Goal: Task Accomplishment & Management: Manage account settings

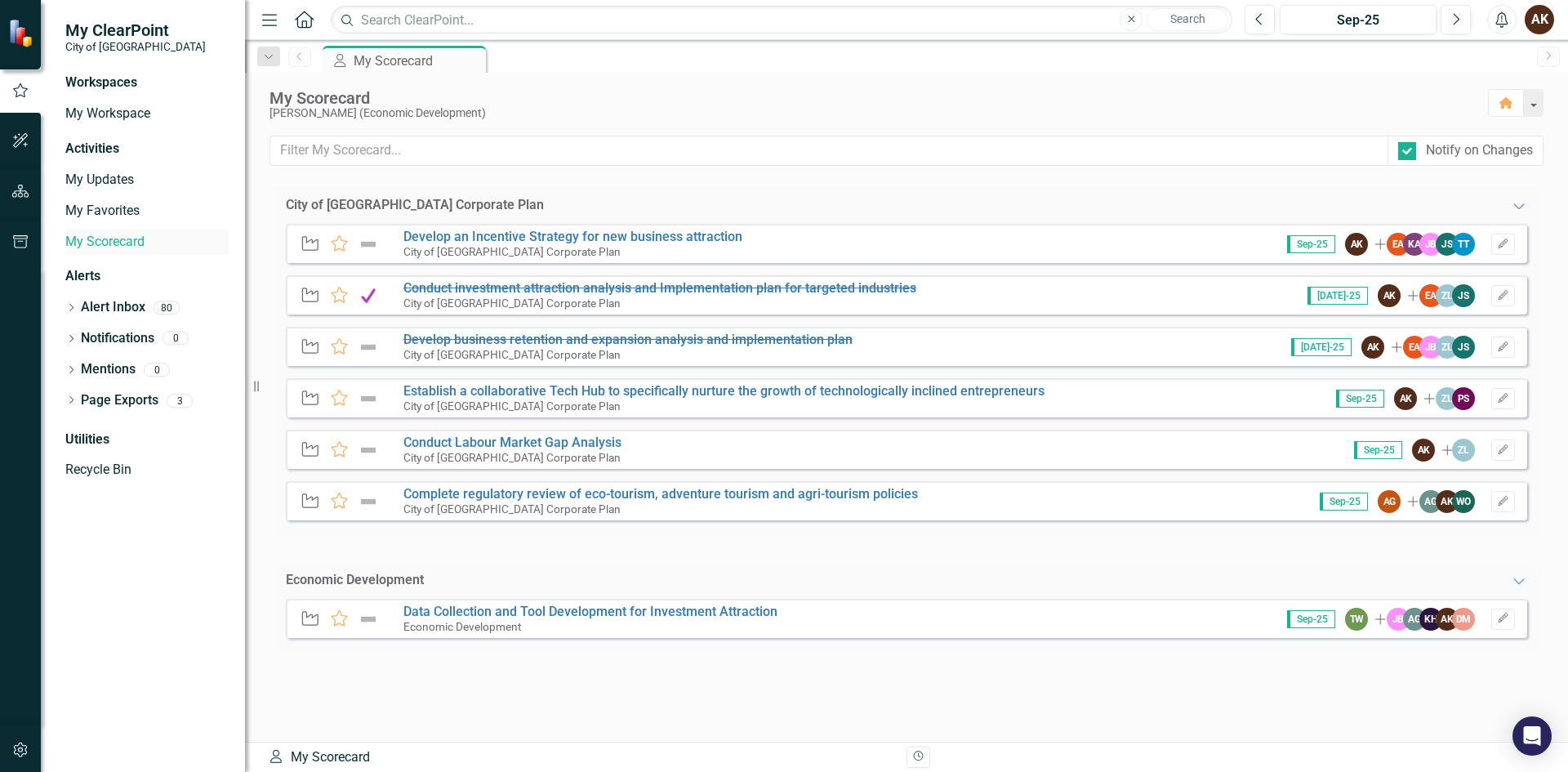
click at [96, 244] on link "My Scorecard" at bounding box center [147, 242] width 163 height 19
click at [96, 182] on link "My Updates" at bounding box center [147, 180] width 163 height 19
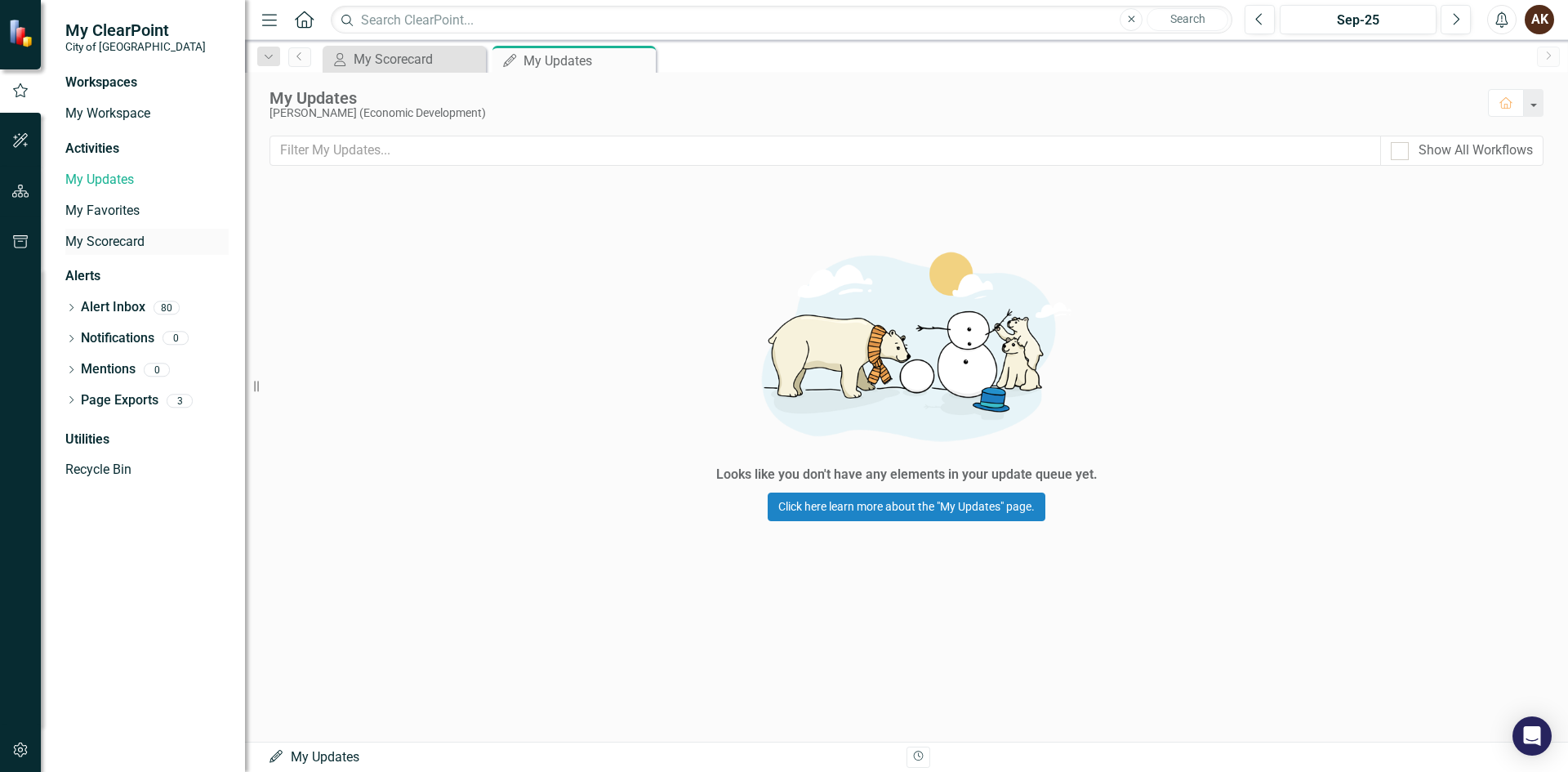
click at [74, 238] on link "My Scorecard" at bounding box center [147, 242] width 163 height 19
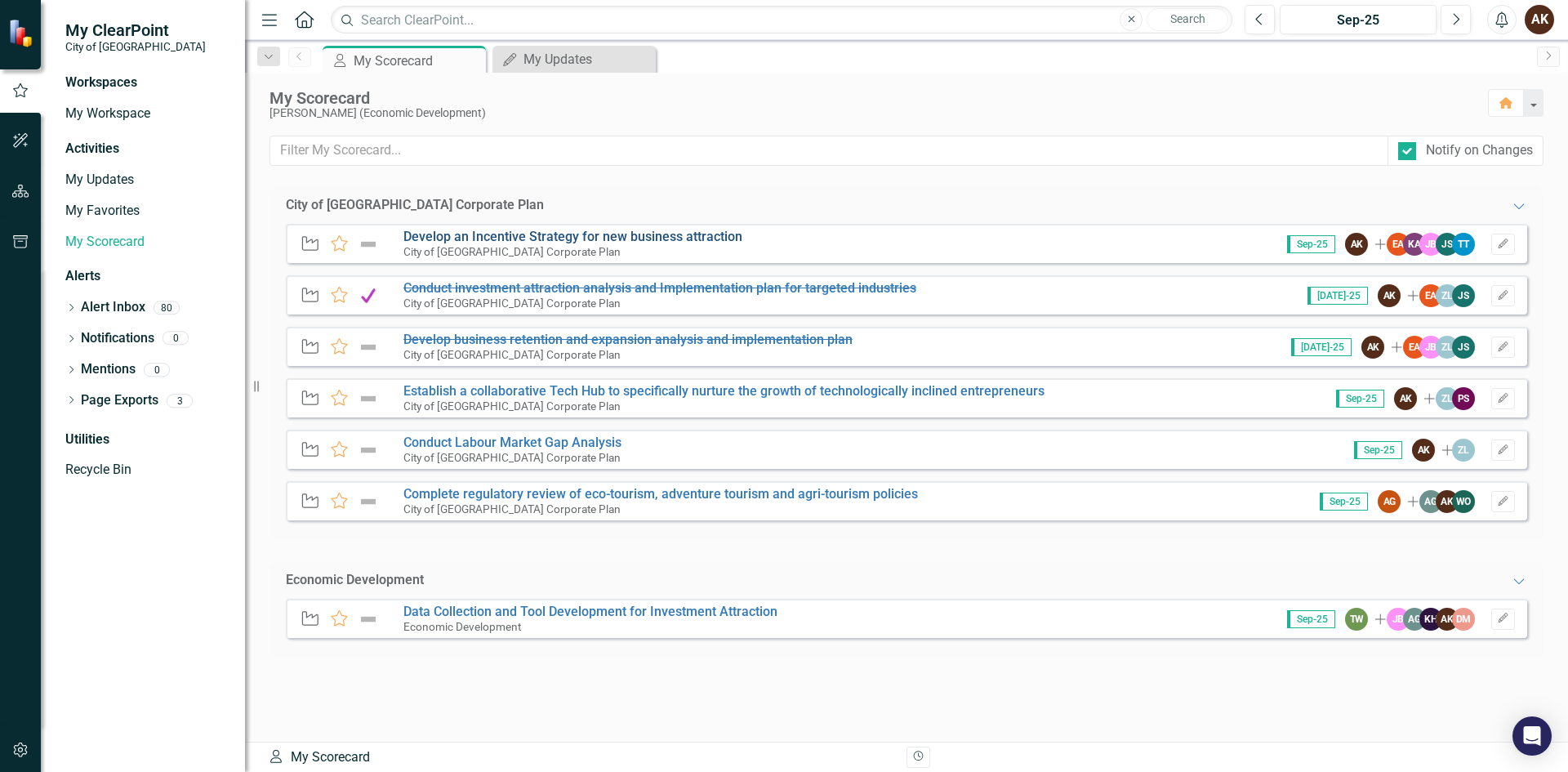
click at [467, 237] on link "Develop an Incentive Strategy for new business attraction" at bounding box center [573, 236] width 339 height 15
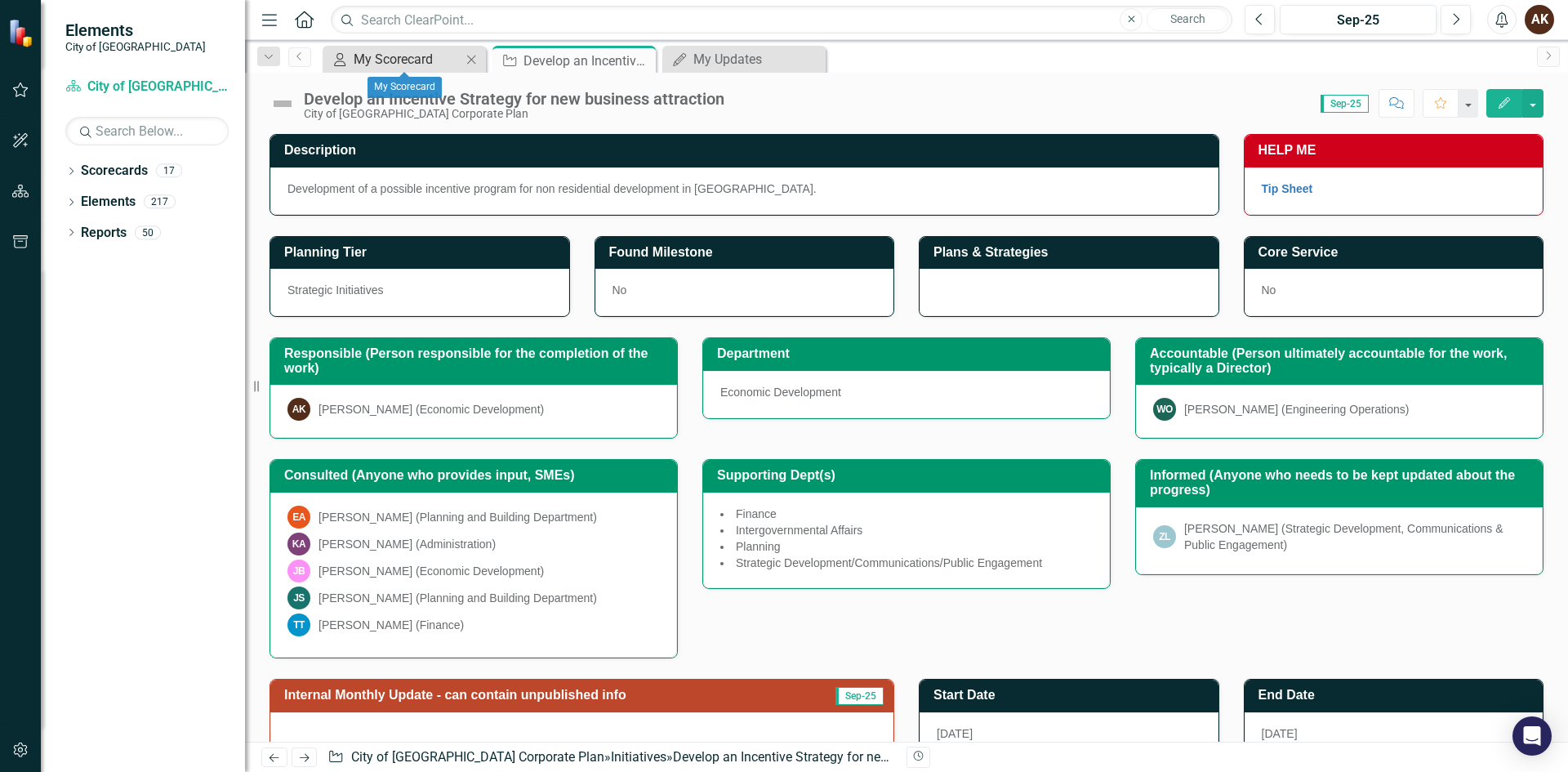
click at [420, 61] on div "My Scorecard" at bounding box center [407, 60] width 108 height 20
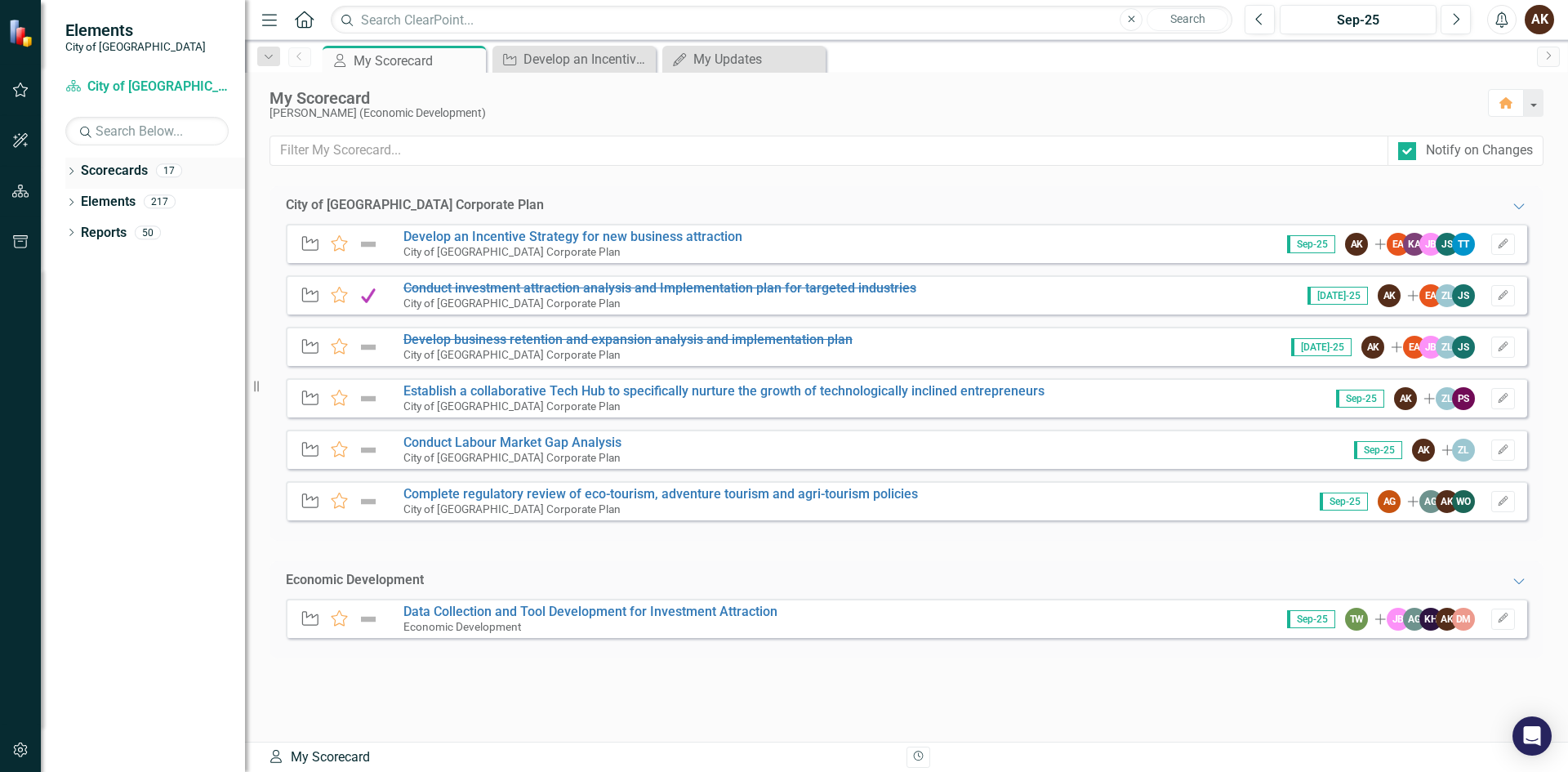
click at [66, 169] on div "Dropdown Scorecards 17 Dropdown City of [GEOGRAPHIC_DATA] Corporate Plan Buildi…" at bounding box center [143, 464] width 204 height 614
click at [69, 170] on icon "Dropdown" at bounding box center [71, 173] width 11 height 9
click at [101, 195] on link "City of [GEOGRAPHIC_DATA] Corporate Plan" at bounding box center [167, 202] width 156 height 19
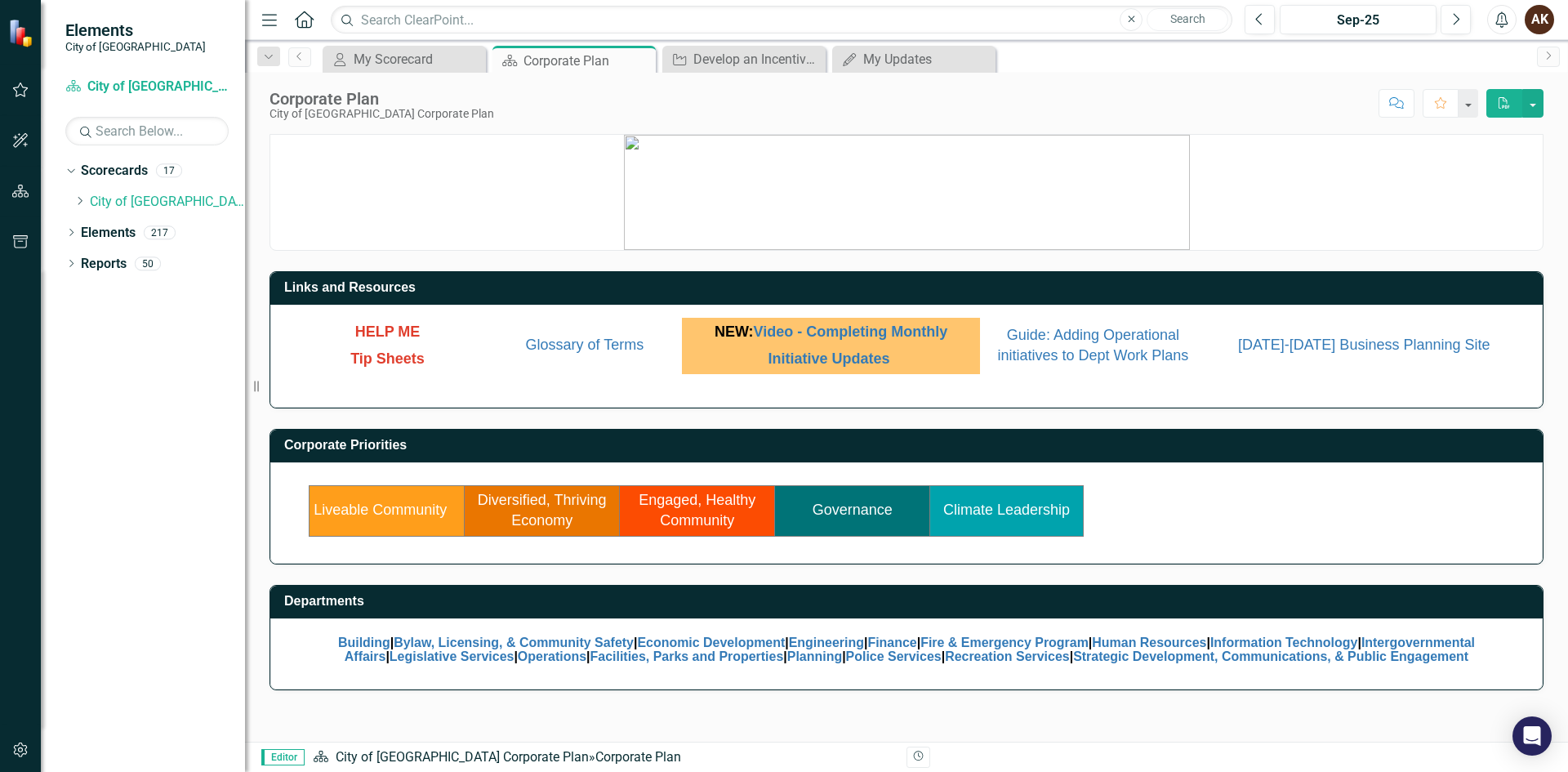
click at [576, 515] on td "Diversified, Thriving Economy" at bounding box center [542, 511] width 156 height 51
click at [550, 513] on link "Diversified, Thriving Economy" at bounding box center [542, 510] width 129 height 37
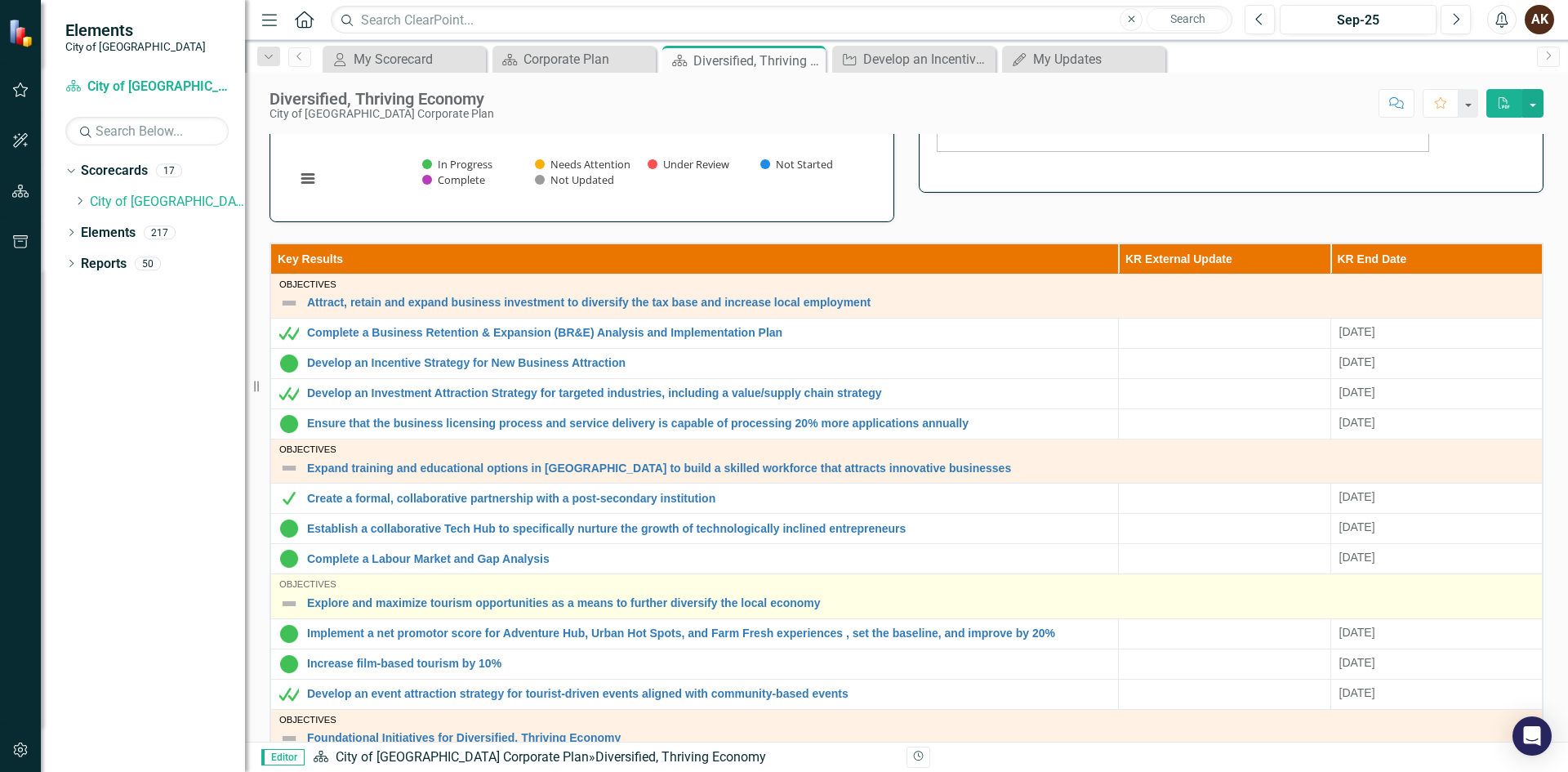
scroll to position [445, 0]
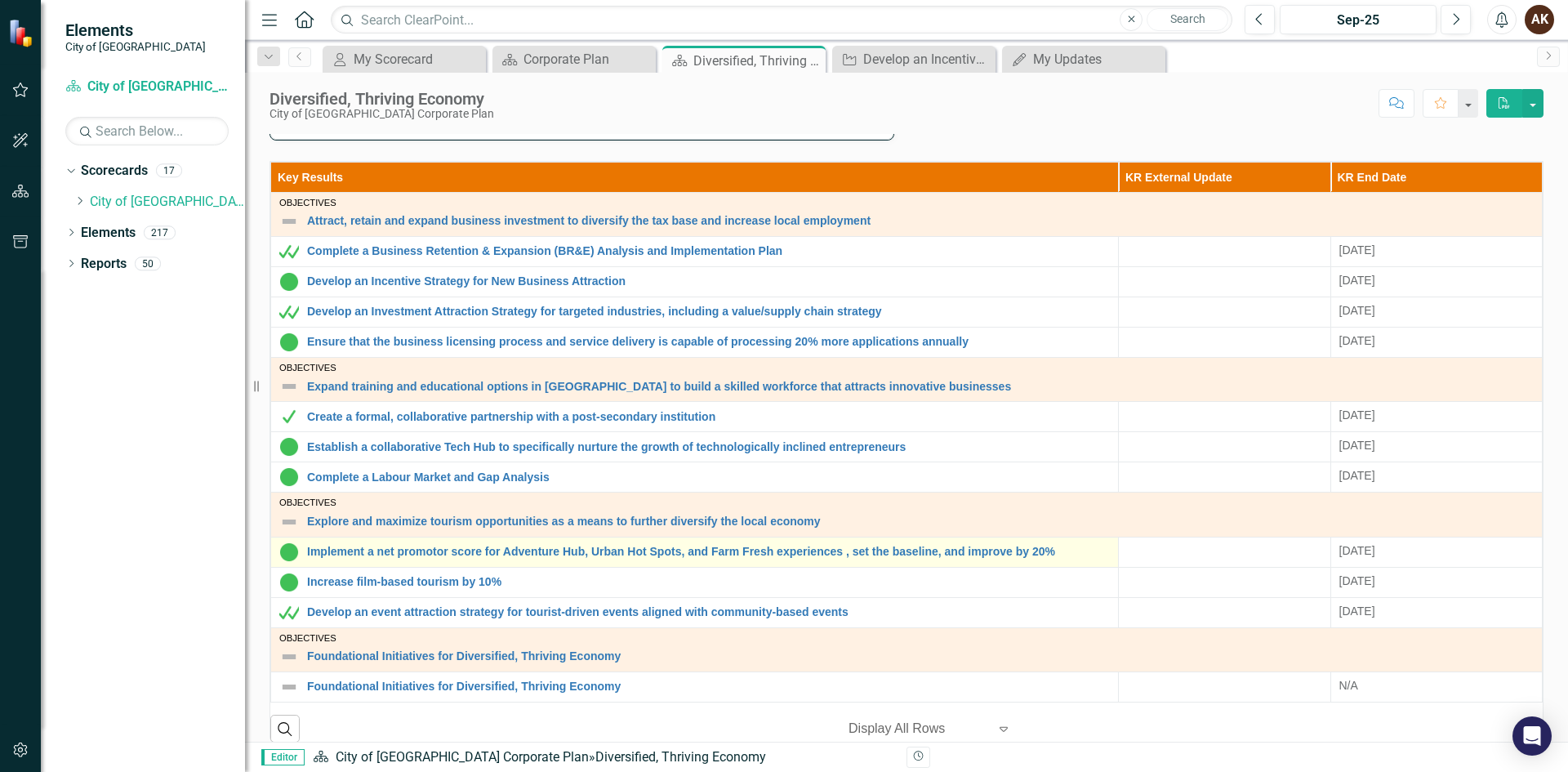
click at [473, 559] on div "Implement a net promotor score for Adventure Hub, Urban Hot Spots, and Farm Fre…" at bounding box center [694, 552] width 830 height 20
click at [472, 551] on link "Implement a net promotor score for Adventure Hub, Urban Hot Spots, and Farm Fre…" at bounding box center [708, 552] width 802 height 12
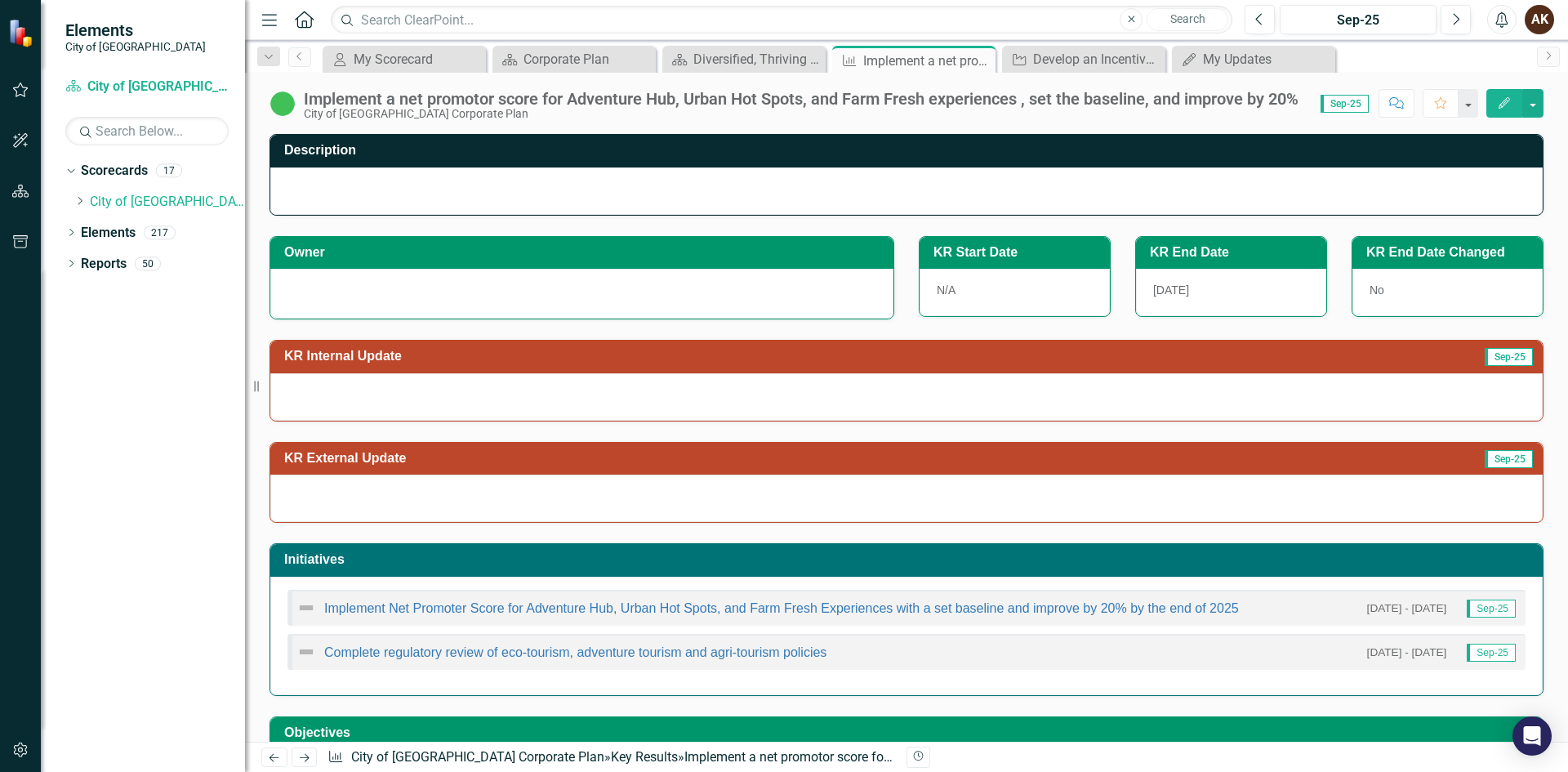
click at [507, 616] on div "Implement Net Promoter Score for Adventure Hub, Urban Hot Spots, and Farm Fresh…" at bounding box center [767, 607] width 942 height 20
click at [505, 610] on link "Implement Net Promoter Score for Adventure Hub, Urban Hot Spots, and Farm Fresh…" at bounding box center [781, 608] width 914 height 14
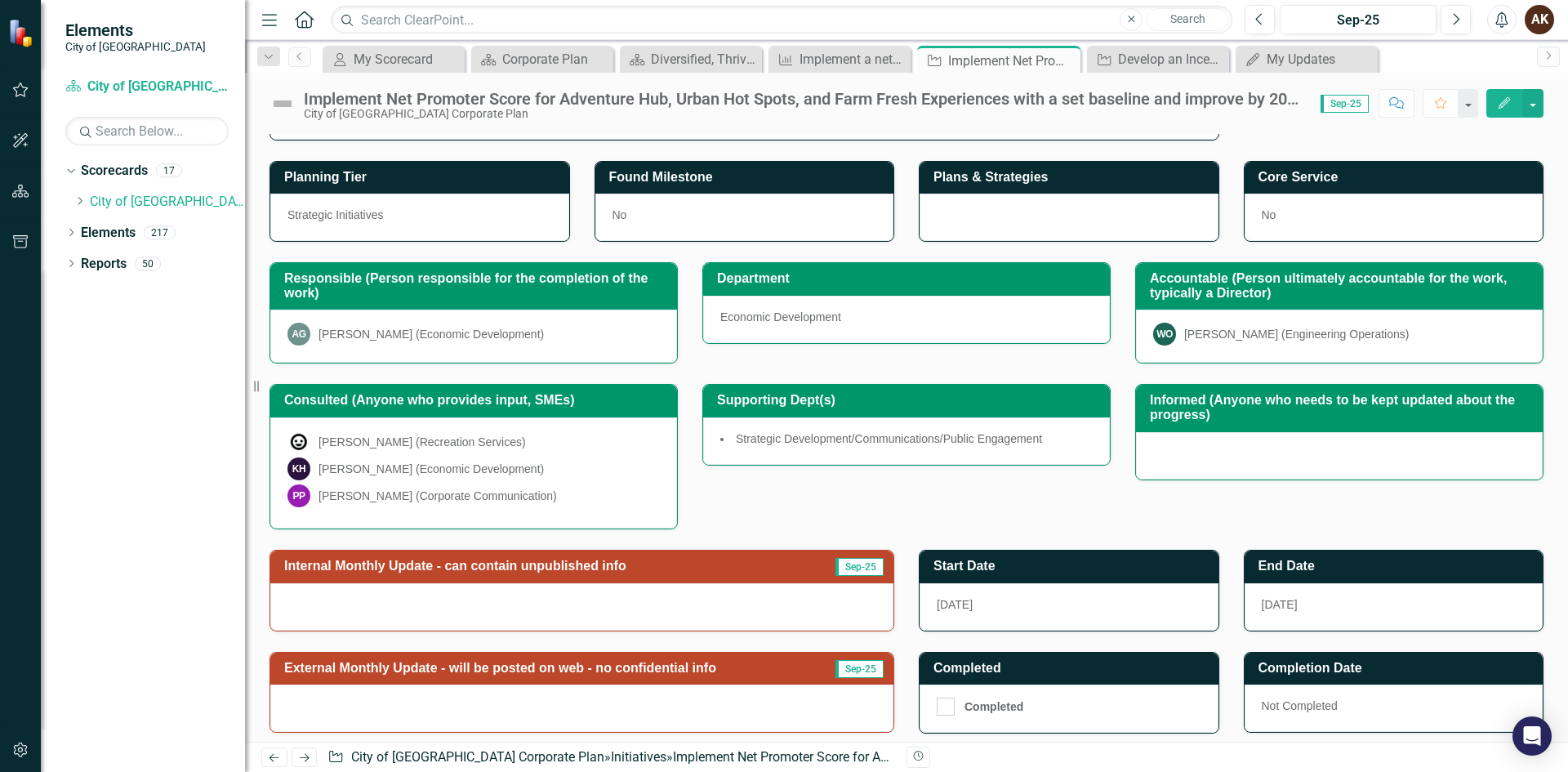
scroll to position [260, 0]
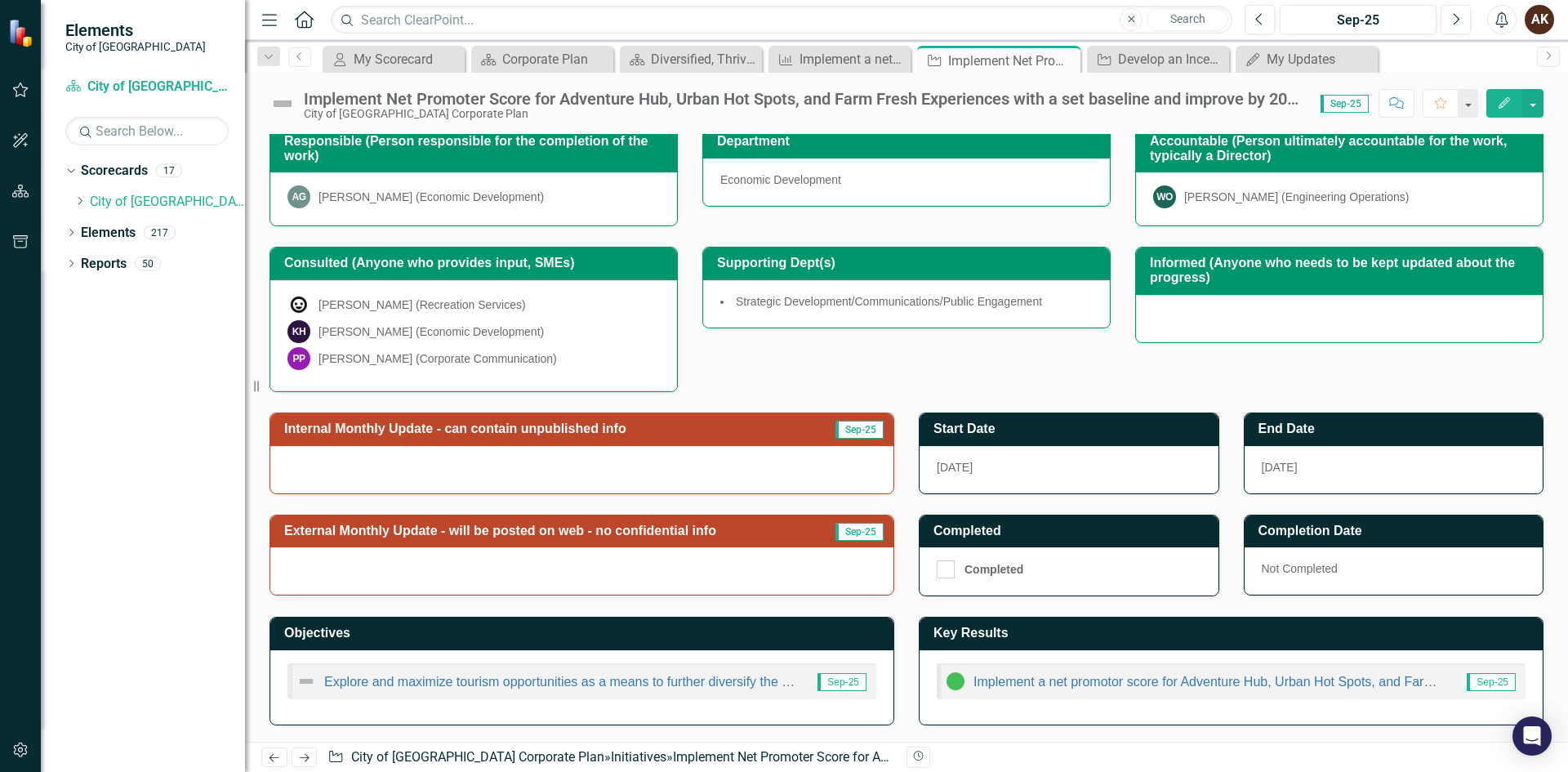
click at [835, 458] on div at bounding box center [581, 470] width 623 height 48
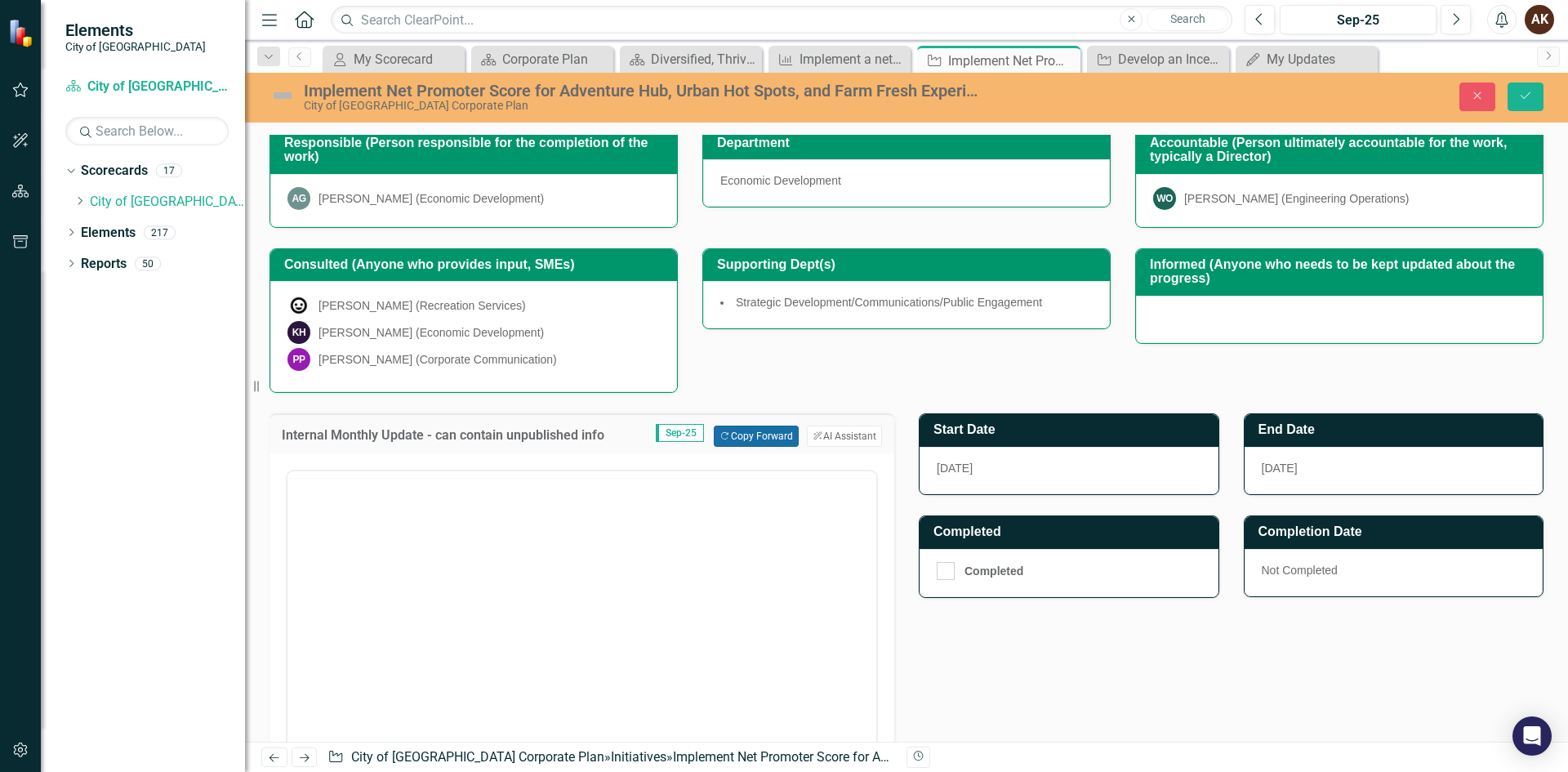
click at [734, 433] on button "Copy Forward Copy Forward" at bounding box center [756, 436] width 84 height 21
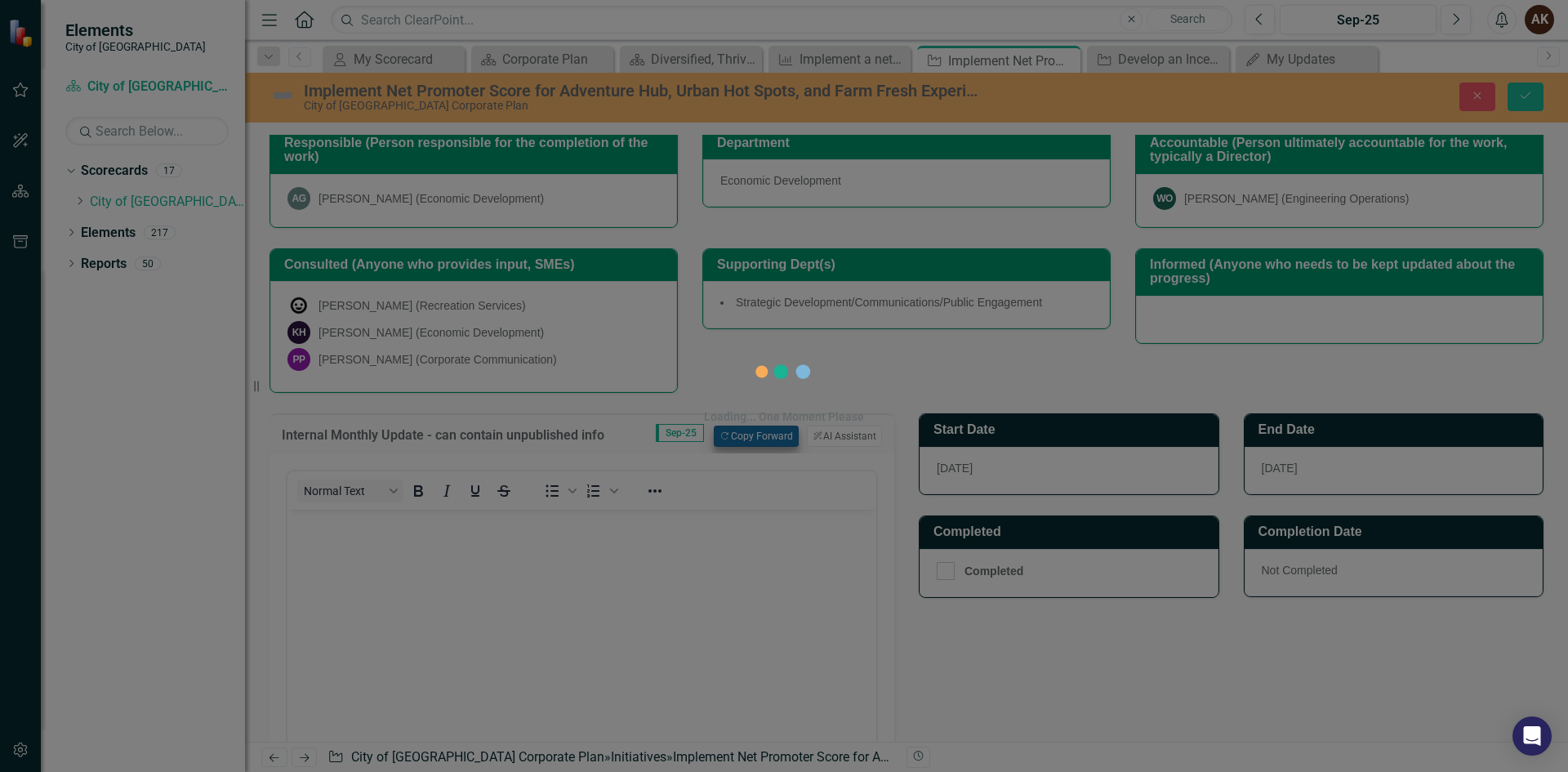
scroll to position [0, 0]
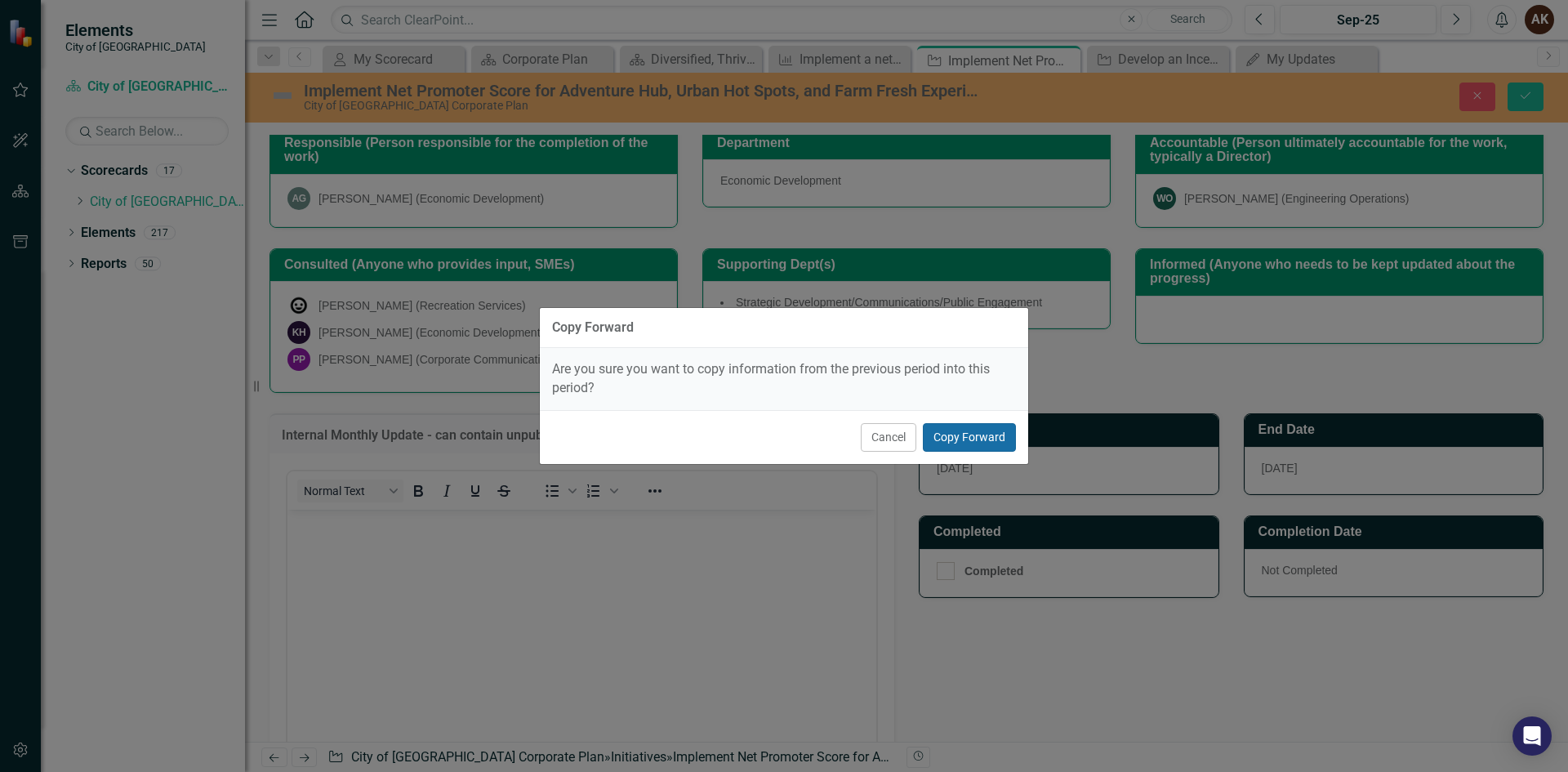
click at [1002, 429] on button "Copy Forward" at bounding box center [970, 438] width 93 height 29
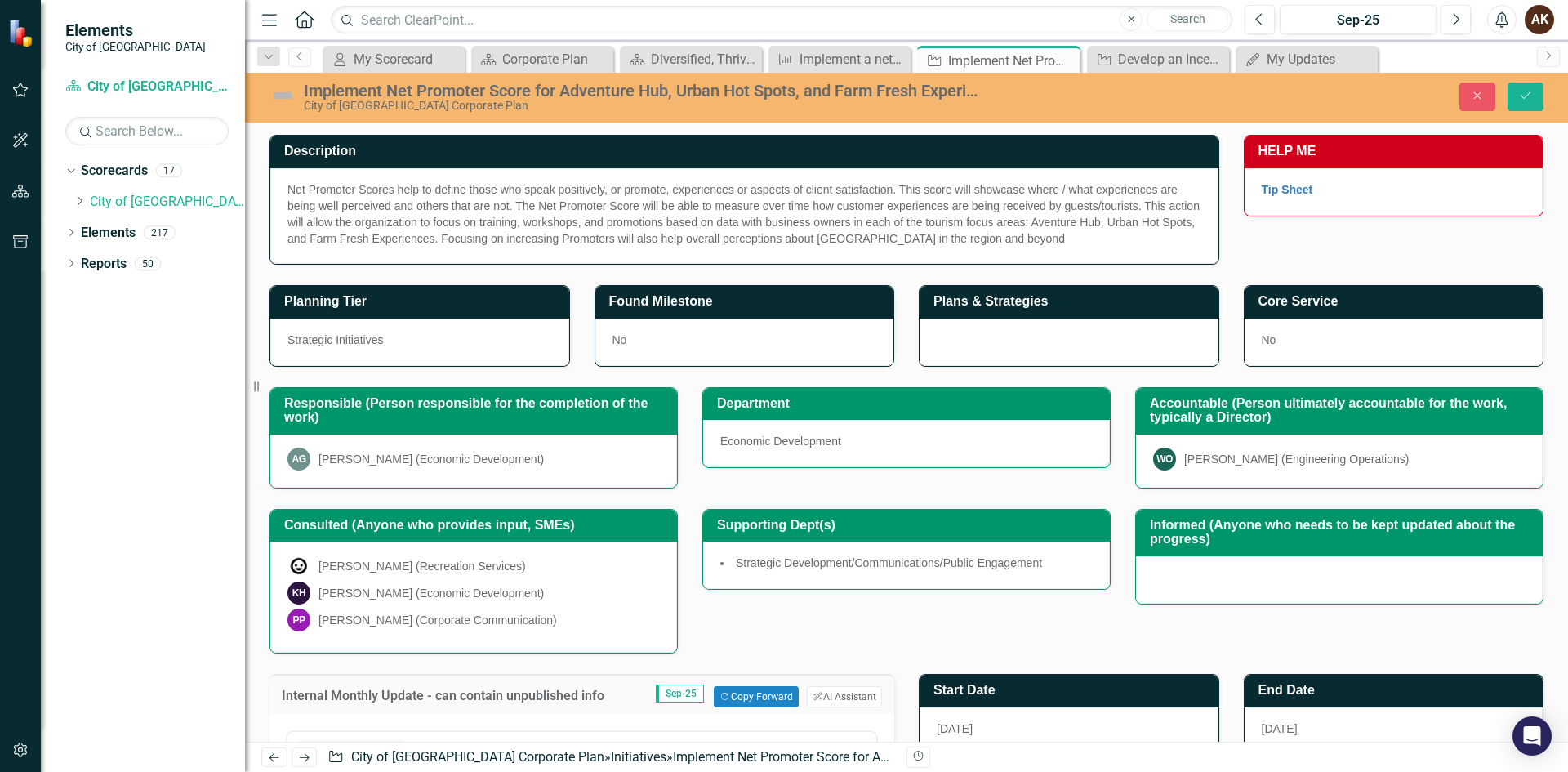
click at [336, 197] on div "Net Promoter Scores help to define those who speak positively, or promote, expe…" at bounding box center [744, 213] width 914 height 65
click at [301, 185] on div "Net Promoter Scores help to define those who speak positively, or promote, expe…" at bounding box center [744, 213] width 914 height 65
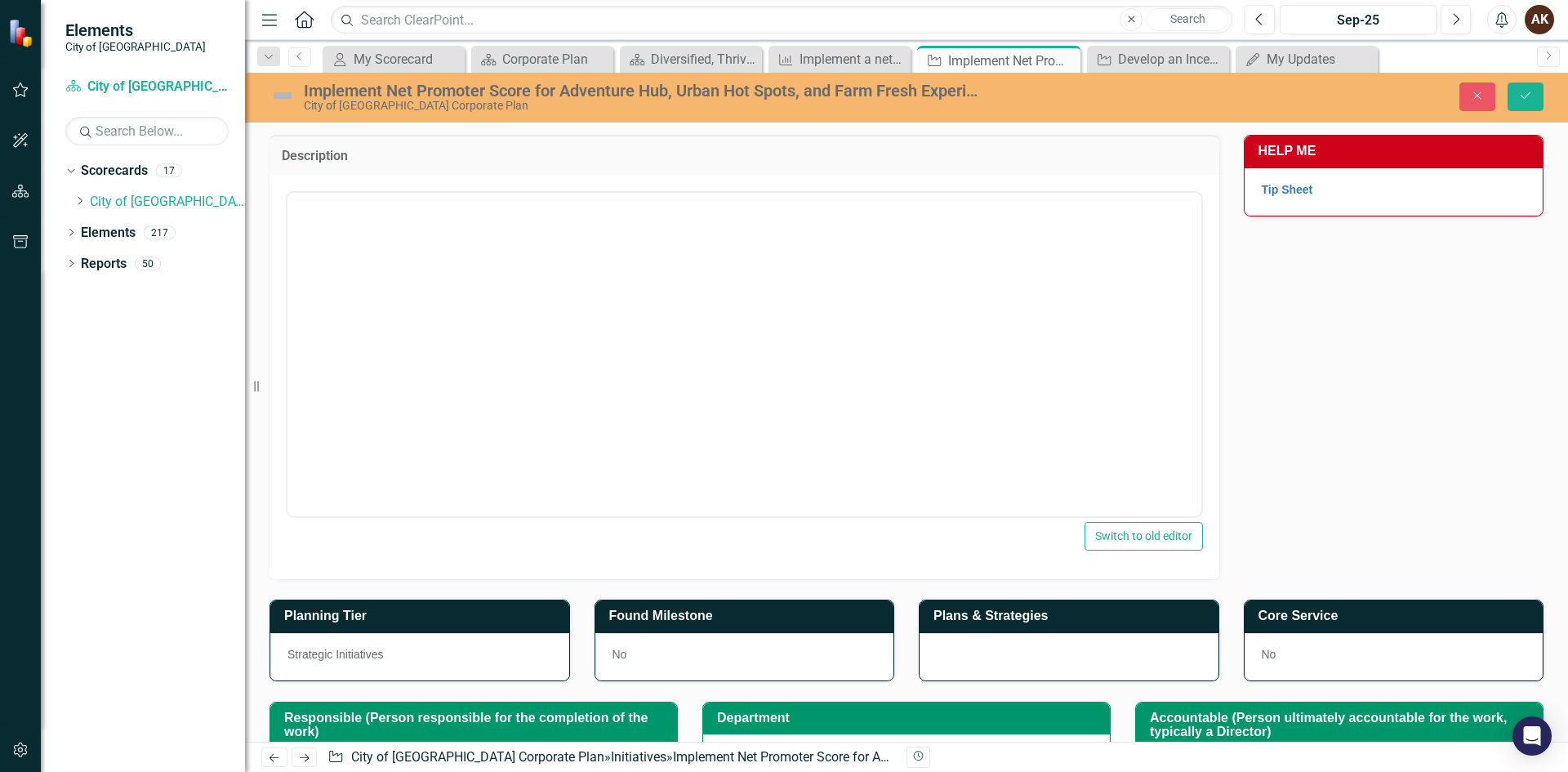
click at [301, 185] on div "Net Promoter Scores help to define those who speak positively, or promote, expe…" at bounding box center [744, 377] width 949 height 405
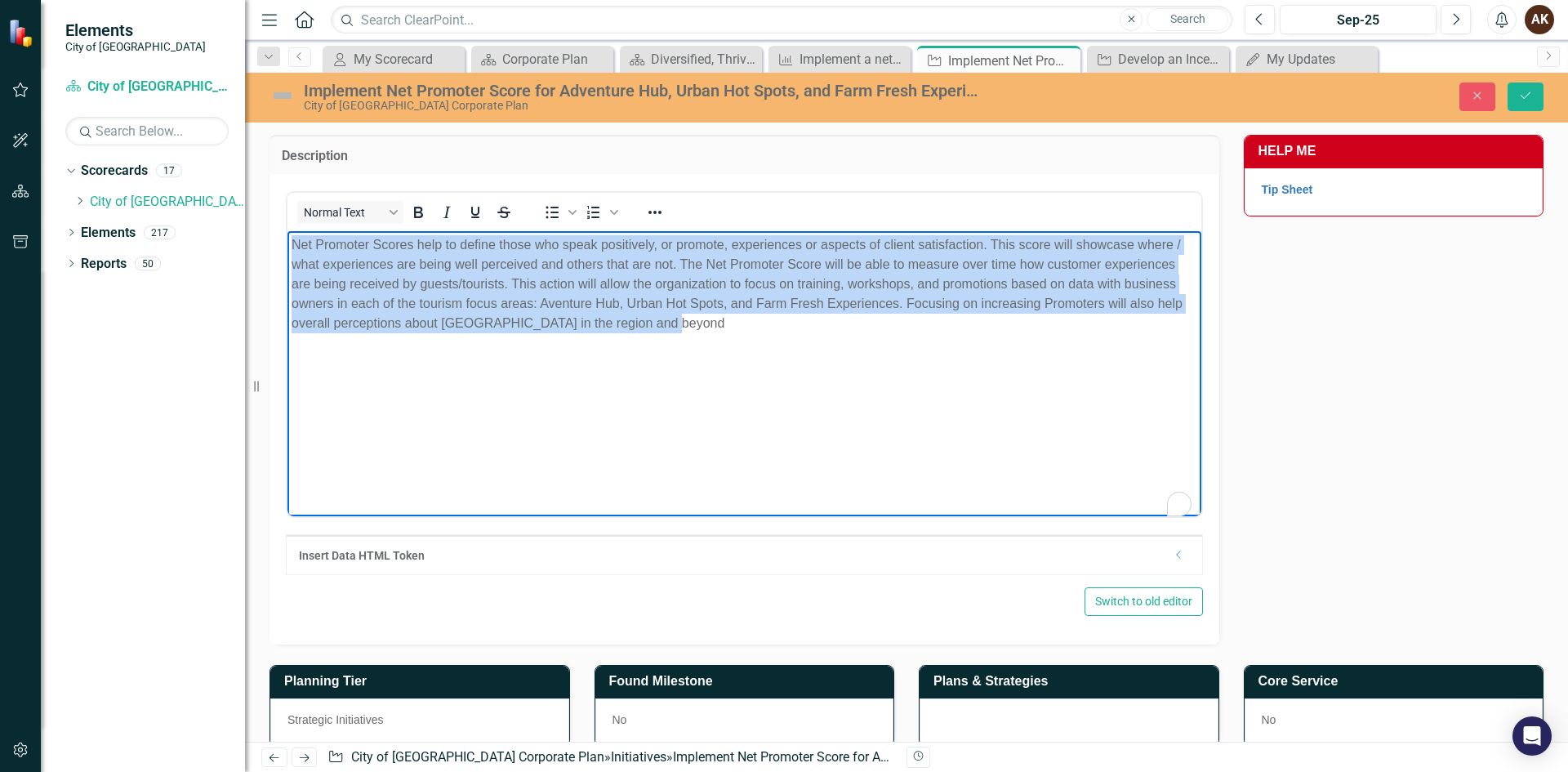
drag, startPoint x: 295, startPoint y: 242, endPoint x: 691, endPoint y: 392, distance: 423.5
click at [691, 392] on body "Net Promoter Scores help to define those who speak positively, or promote, expe…" at bounding box center [744, 353] width 914 height 245
copy p "Net Promoter Scores help to define those who speak positively, or promote, expe…"
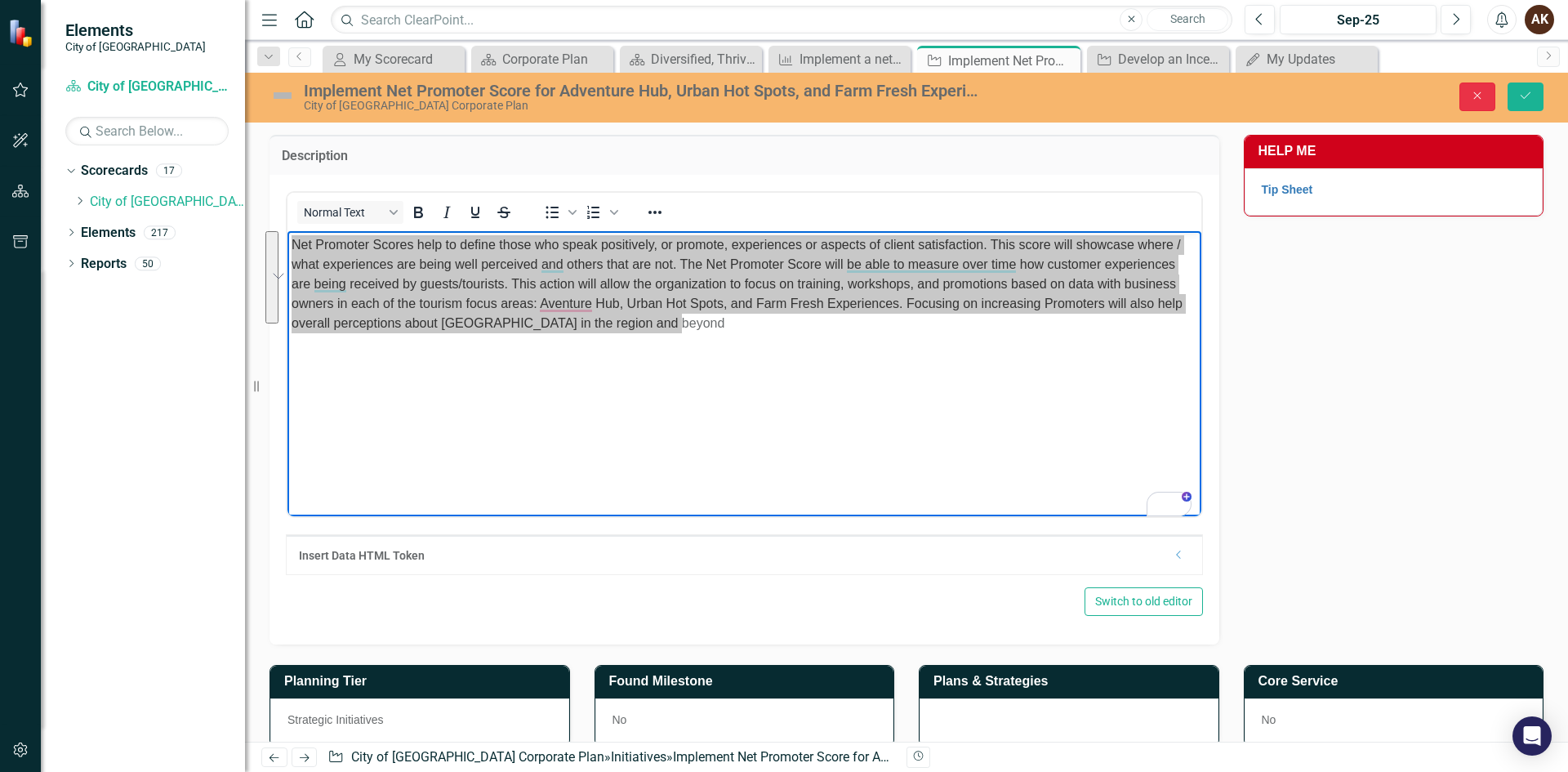
click at [1475, 99] on icon "Close" at bounding box center [1476, 95] width 14 height 11
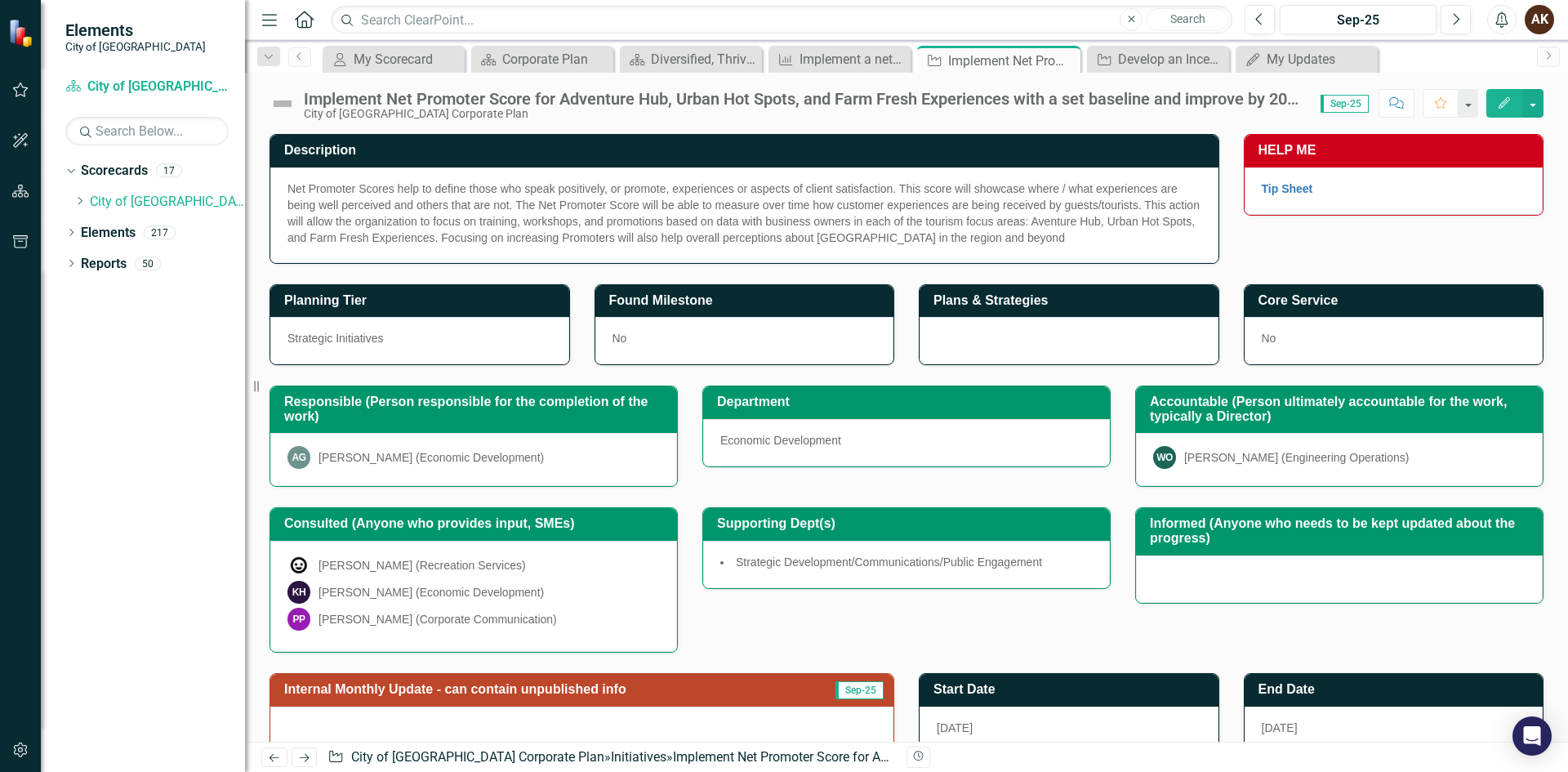
click at [1129, 94] on div "Implement Net Promoter Score for Adventure Hub, Urban Hot Spots, and Farm Fresh…" at bounding box center [803, 99] width 1000 height 18
